Goal: Find specific page/section: Find specific page/section

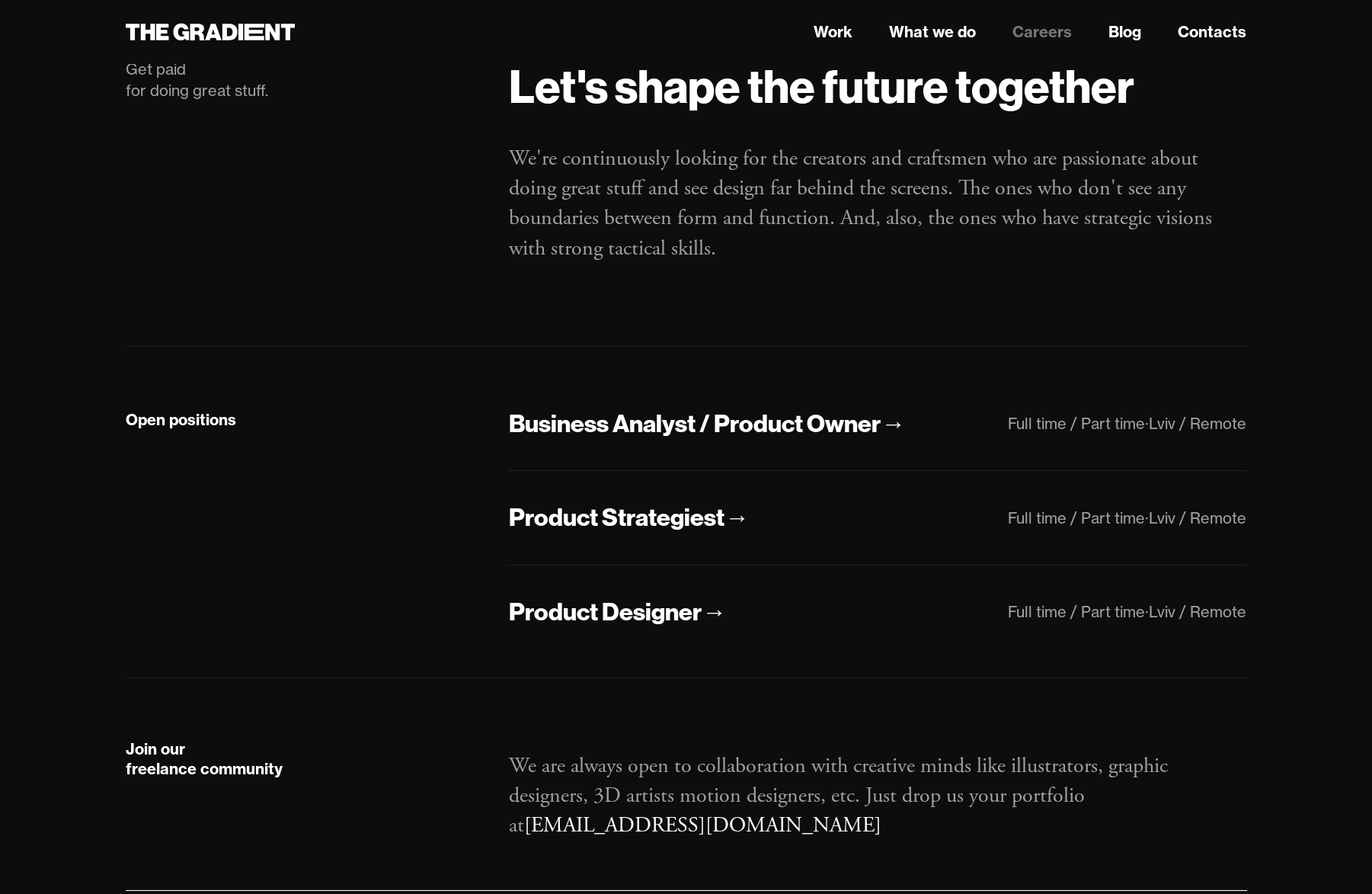
scroll to position [79, 0]
click at [626, 429] on div "Business Analyst / Product Owner" at bounding box center [694, 424] width 371 height 32
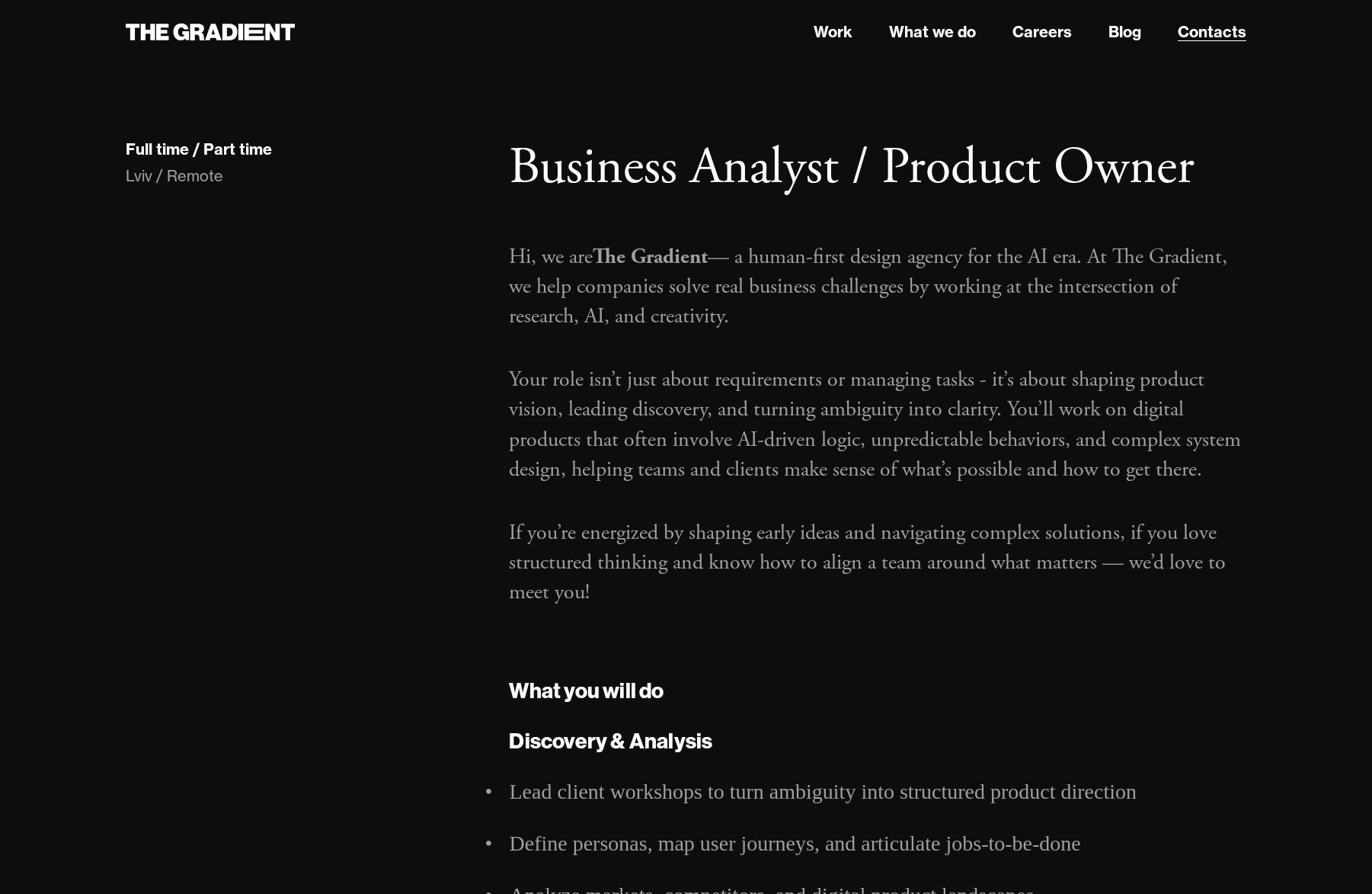
click at [1219, 33] on link "Contacts" at bounding box center [1211, 32] width 69 height 23
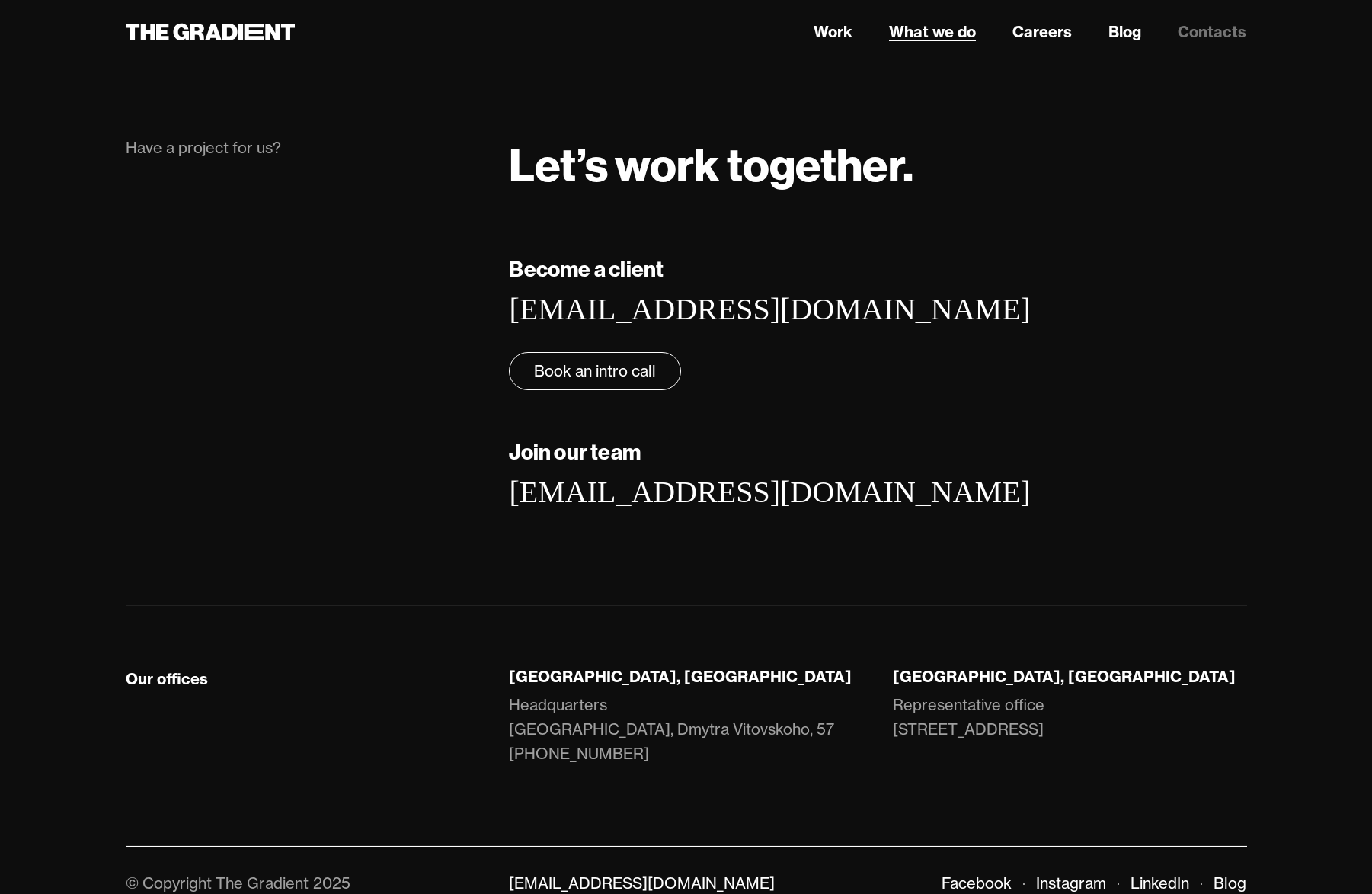
click at [941, 34] on link "What we do" at bounding box center [932, 32] width 87 height 23
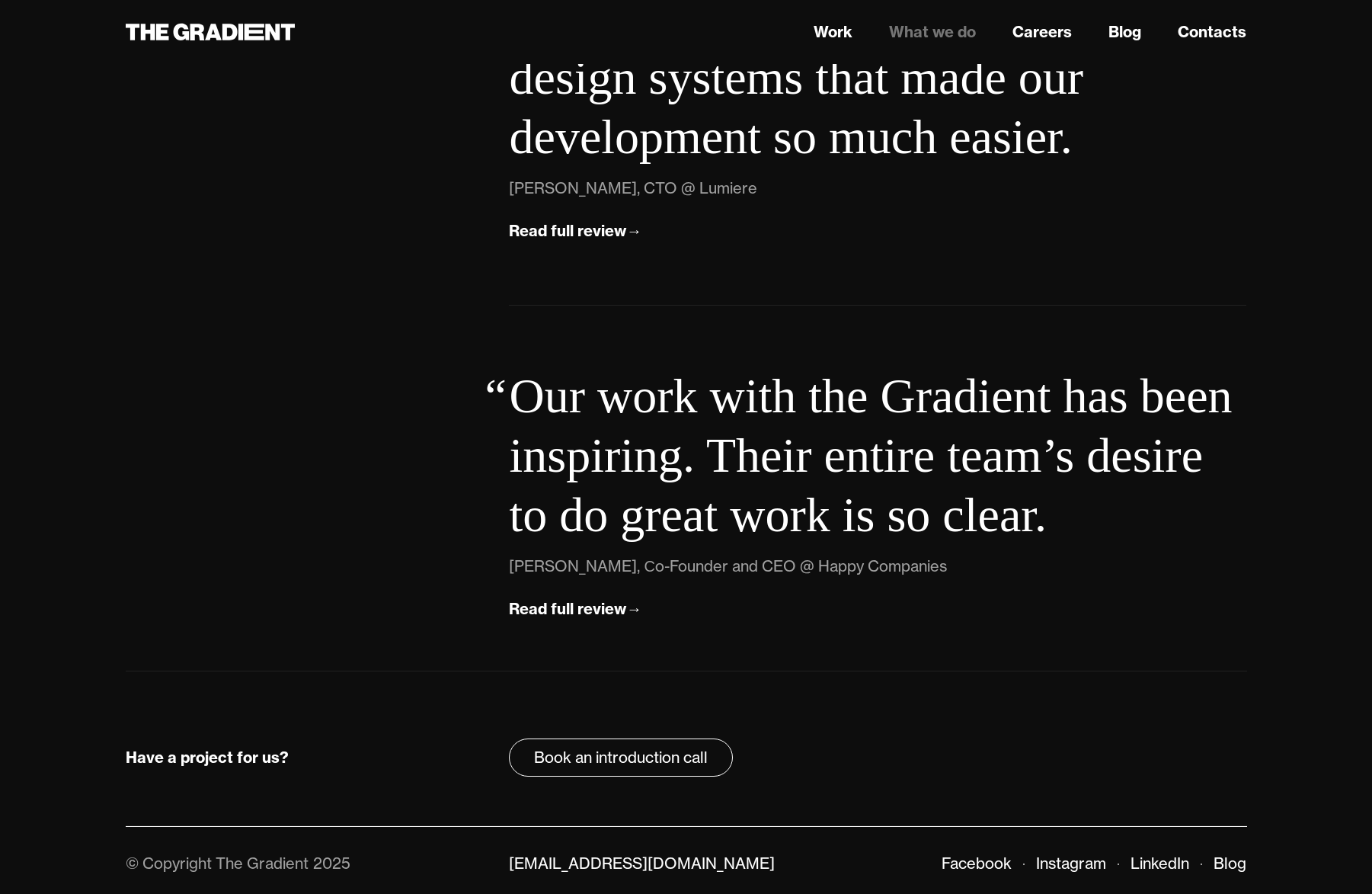
scroll to position [5222, 0]
